Goal: Information Seeking & Learning: Learn about a topic

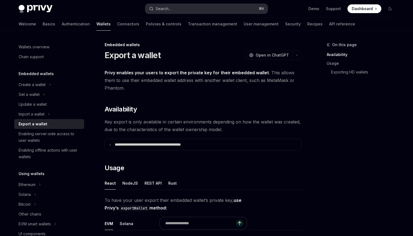
click at [175, 9] on button "Search... ⌘ K" at bounding box center [206, 9] width 122 height 10
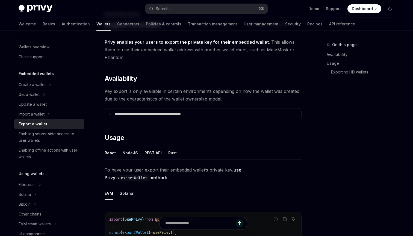
type textarea "*"
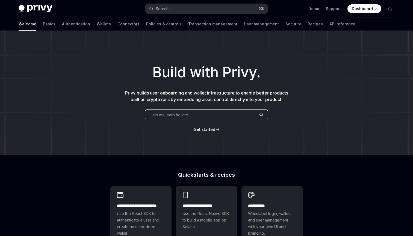
click at [159, 9] on div "Search..." at bounding box center [163, 8] width 15 height 7
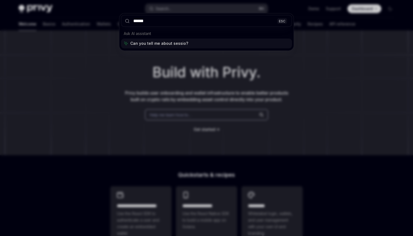
type input "*******"
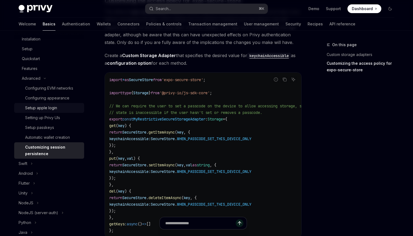
scroll to position [91, 0]
click at [34, 68] on div "Features" at bounding box center [30, 69] width 16 height 7
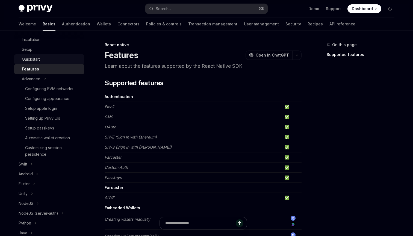
click at [32, 59] on div "Quickstart" at bounding box center [31, 59] width 18 height 7
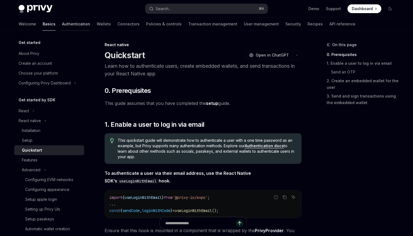
click at [62, 23] on link "Authentication" at bounding box center [76, 23] width 28 height 13
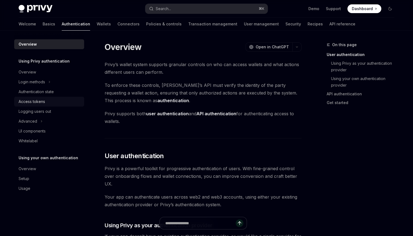
click at [42, 102] on div "Access tokens" at bounding box center [32, 101] width 26 height 7
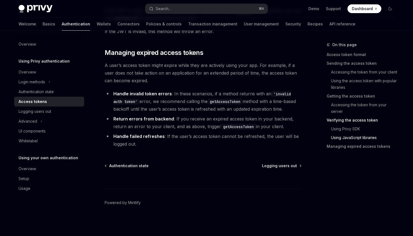
scroll to position [1487, 0]
click at [35, 119] on div "Advanced" at bounding box center [28, 121] width 19 height 7
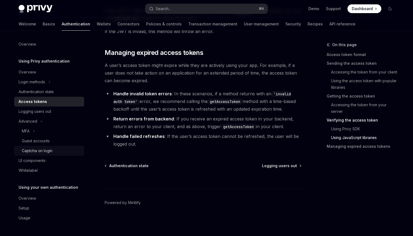
click at [39, 149] on div "Captcha on login" at bounding box center [37, 150] width 31 height 7
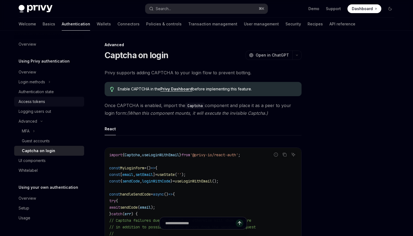
click at [35, 102] on div "Access tokens" at bounding box center [32, 101] width 26 height 7
type textarea "*"
